Goal: Transaction & Acquisition: Purchase product/service

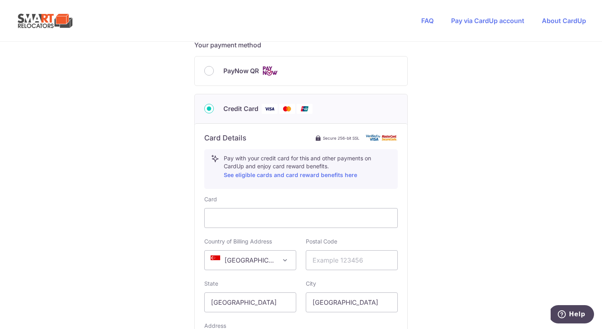
scroll to position [377, 0]
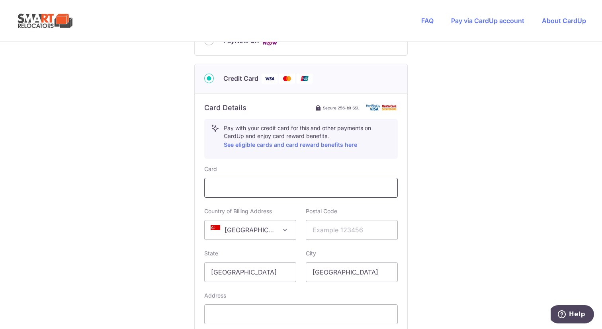
type input "81866925"
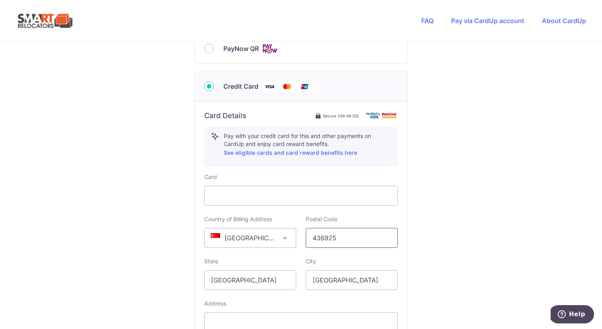
scroll to position [438, 0]
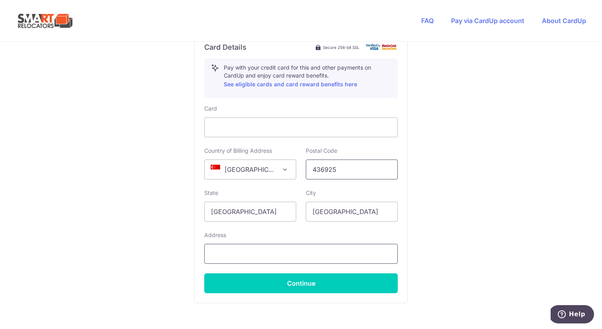
type input "436925"
click at [264, 250] on input "text" at bounding box center [301, 254] width 194 height 20
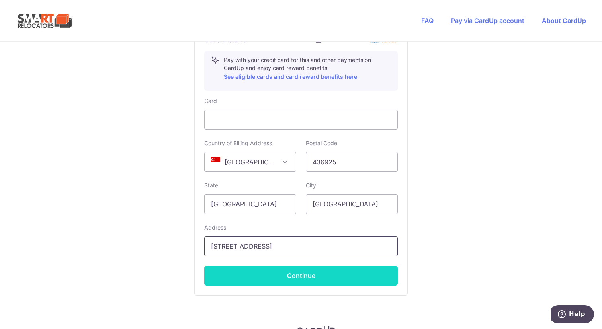
type input "[STREET_ADDRESS]"
click at [289, 275] on button "Continue" at bounding box center [301, 276] width 194 height 20
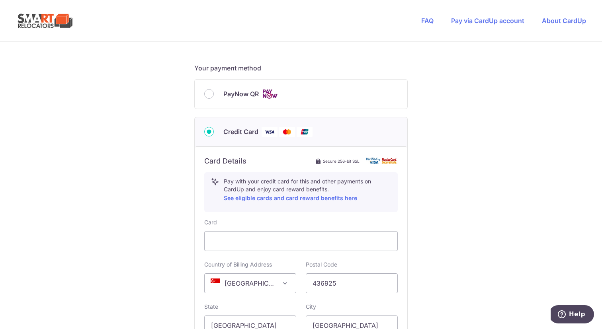
scroll to position [200, 0]
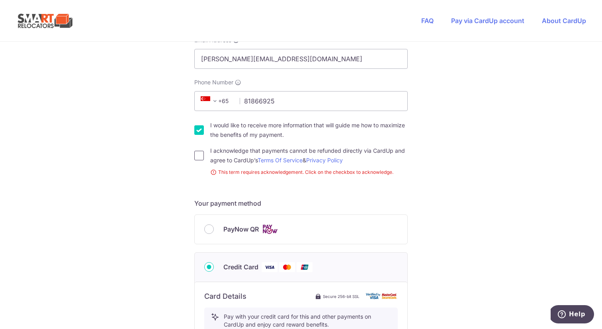
click at [201, 156] on input "I acknowledge that payments cannot be refunded directly via CardUp and agree to…" at bounding box center [199, 156] width 10 height 10
checkbox input "true"
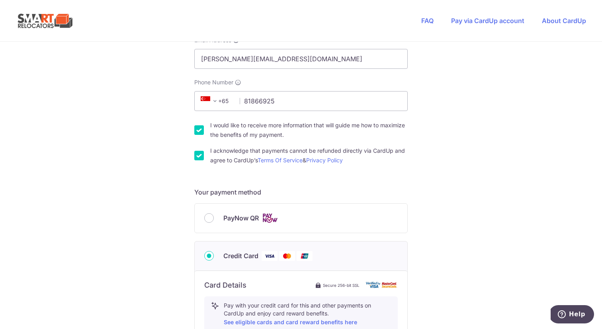
click at [199, 130] on input "I would like to receive more information that will guide me how to maximize the…" at bounding box center [199, 130] width 10 height 10
checkbox input "false"
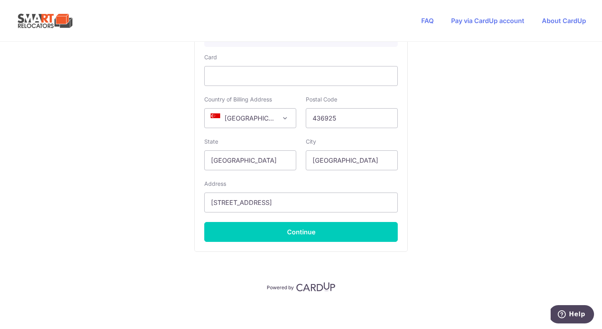
scroll to position [489, 0]
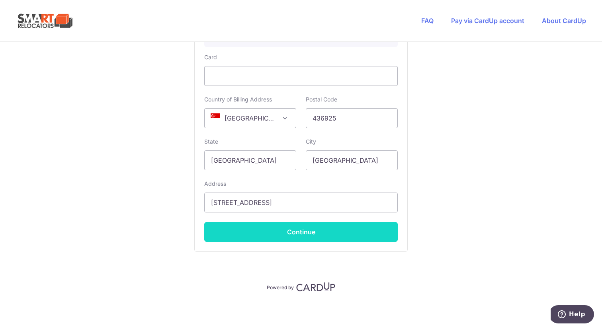
click at [266, 231] on button "Continue" at bounding box center [301, 232] width 194 height 20
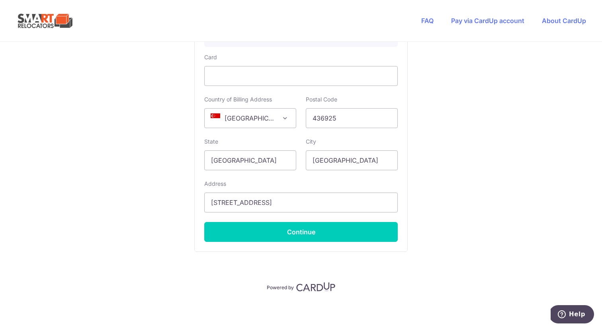
type input "**** 7643"
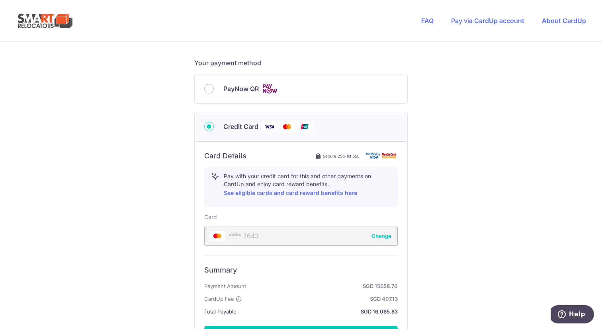
scroll to position [327, 0]
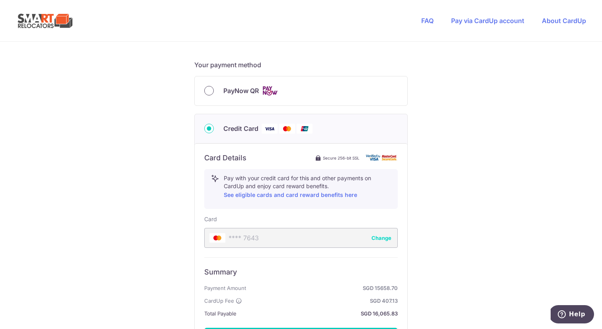
click at [212, 92] on input "PayNow QR" at bounding box center [209, 91] width 10 height 10
radio input "true"
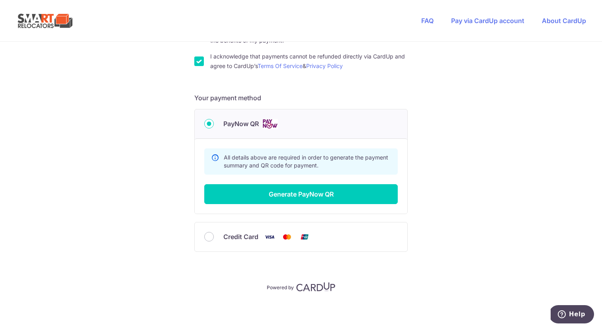
scroll to position [294, 0]
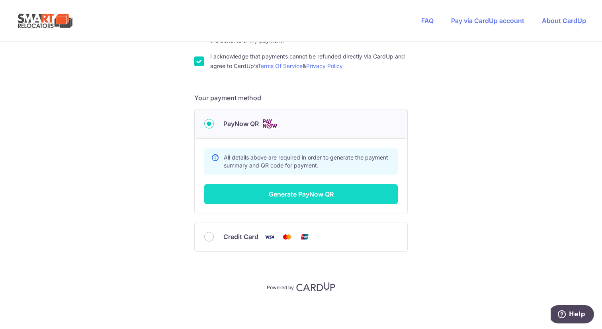
click at [262, 194] on button "Generate PayNow QR" at bounding box center [301, 194] width 194 height 20
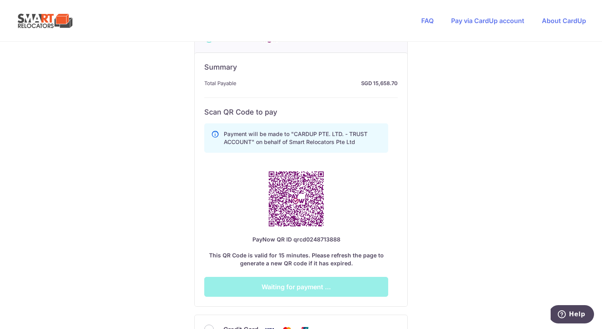
scroll to position [381, 0]
